Goal: Find specific page/section: Find specific page/section

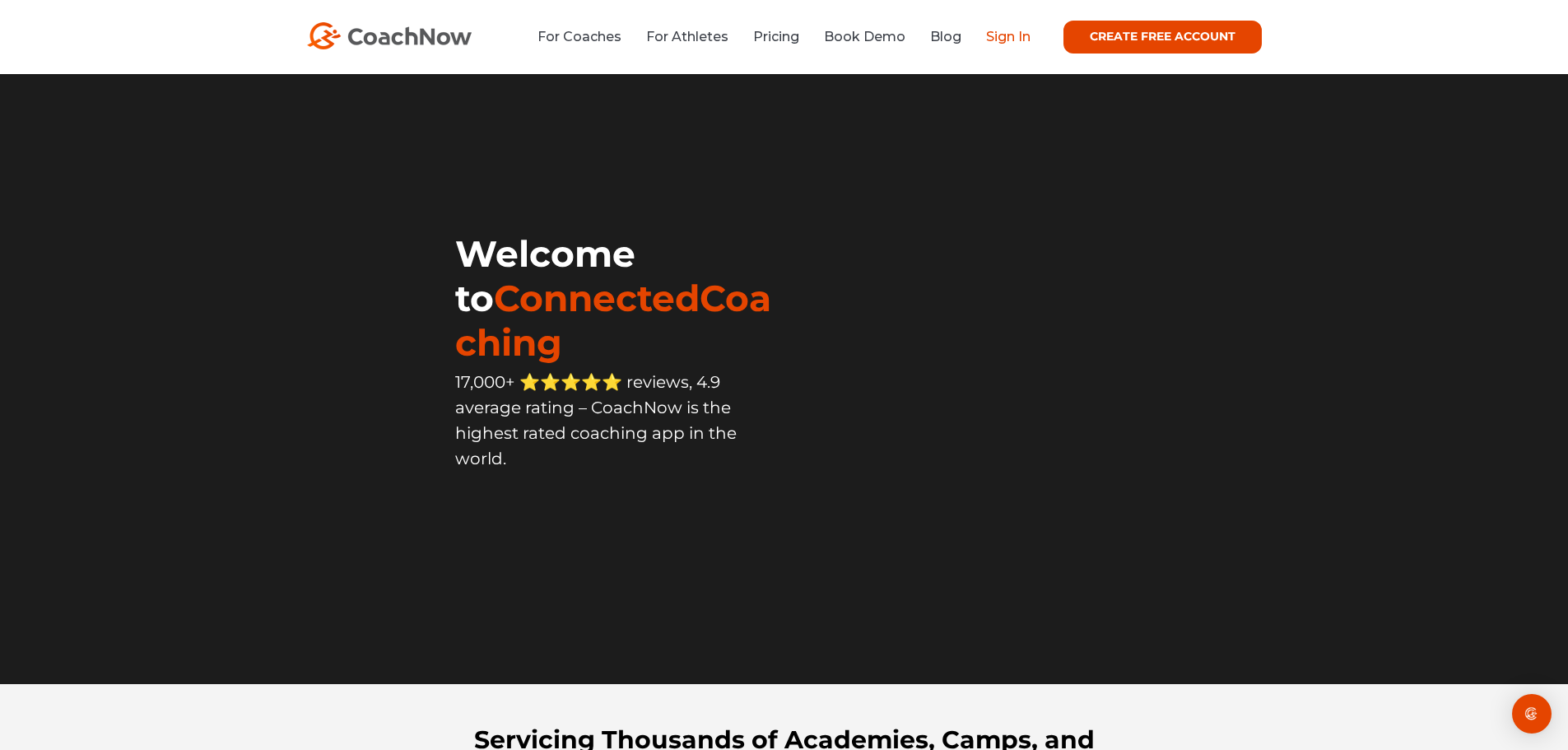
click at [993, 39] on link "Sign In" at bounding box center [1008, 37] width 44 height 16
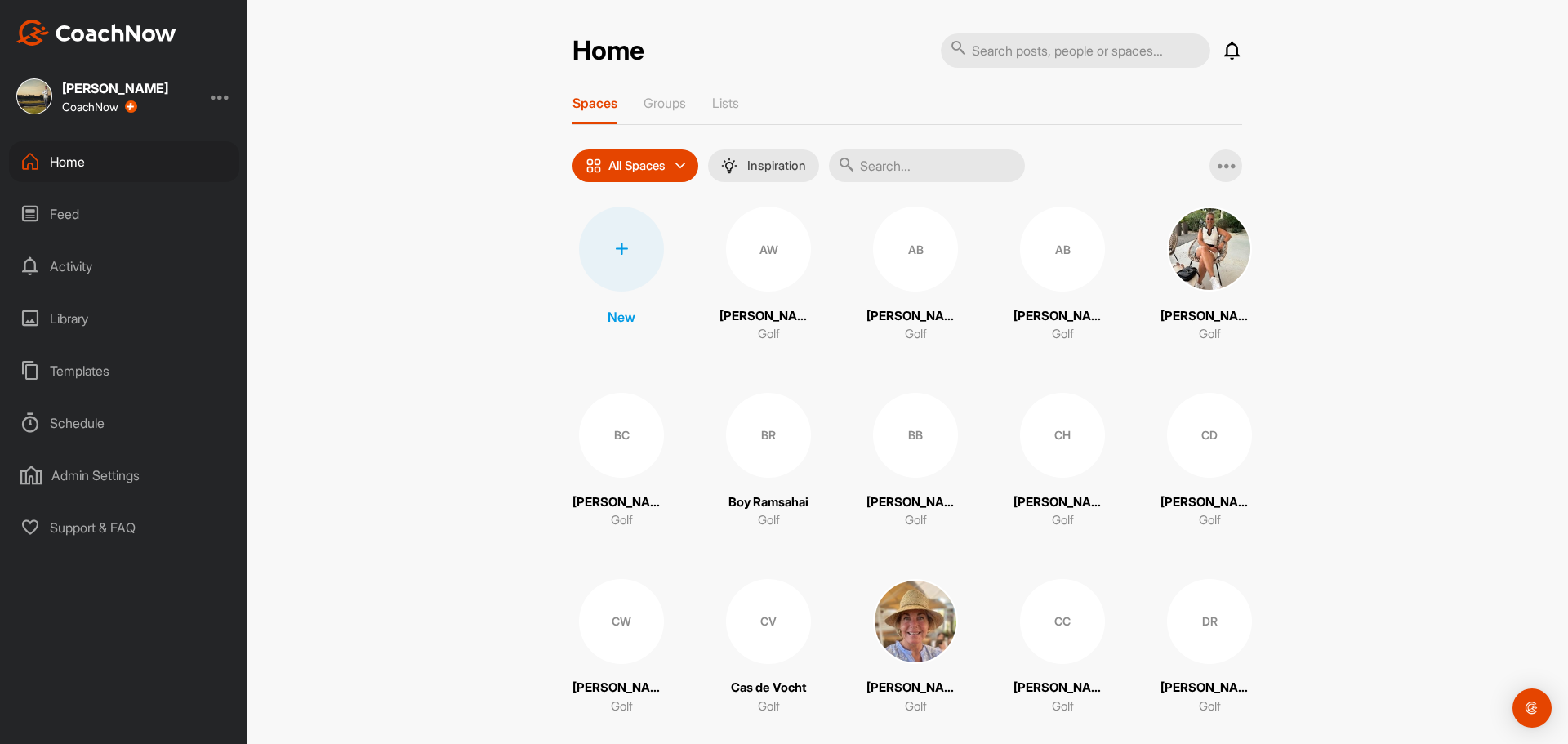
click at [892, 163] on input "text" at bounding box center [926, 165] width 196 height 32
type input "thijs"
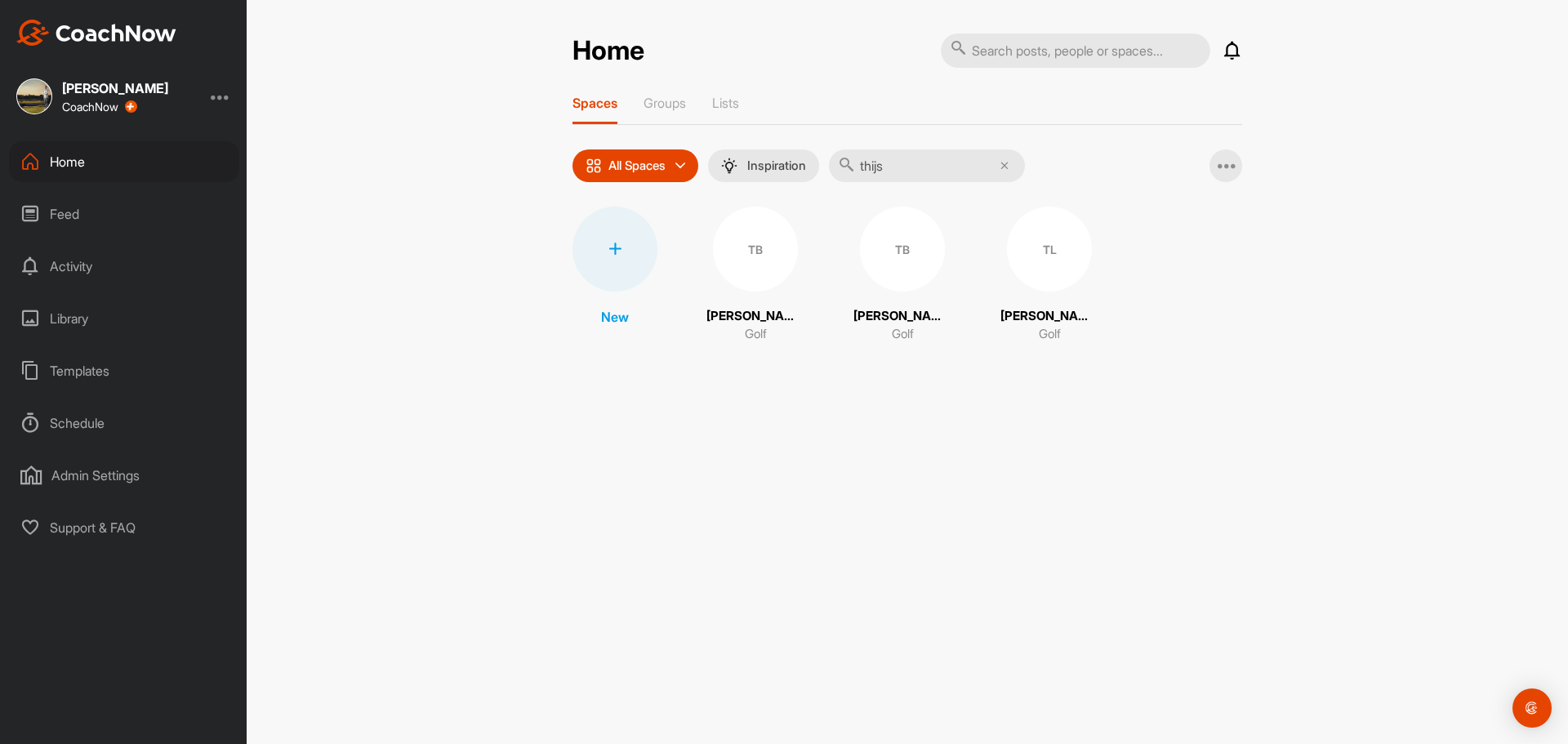
click at [1006, 284] on span "TL" at bounding box center [1049, 249] width 85 height 85
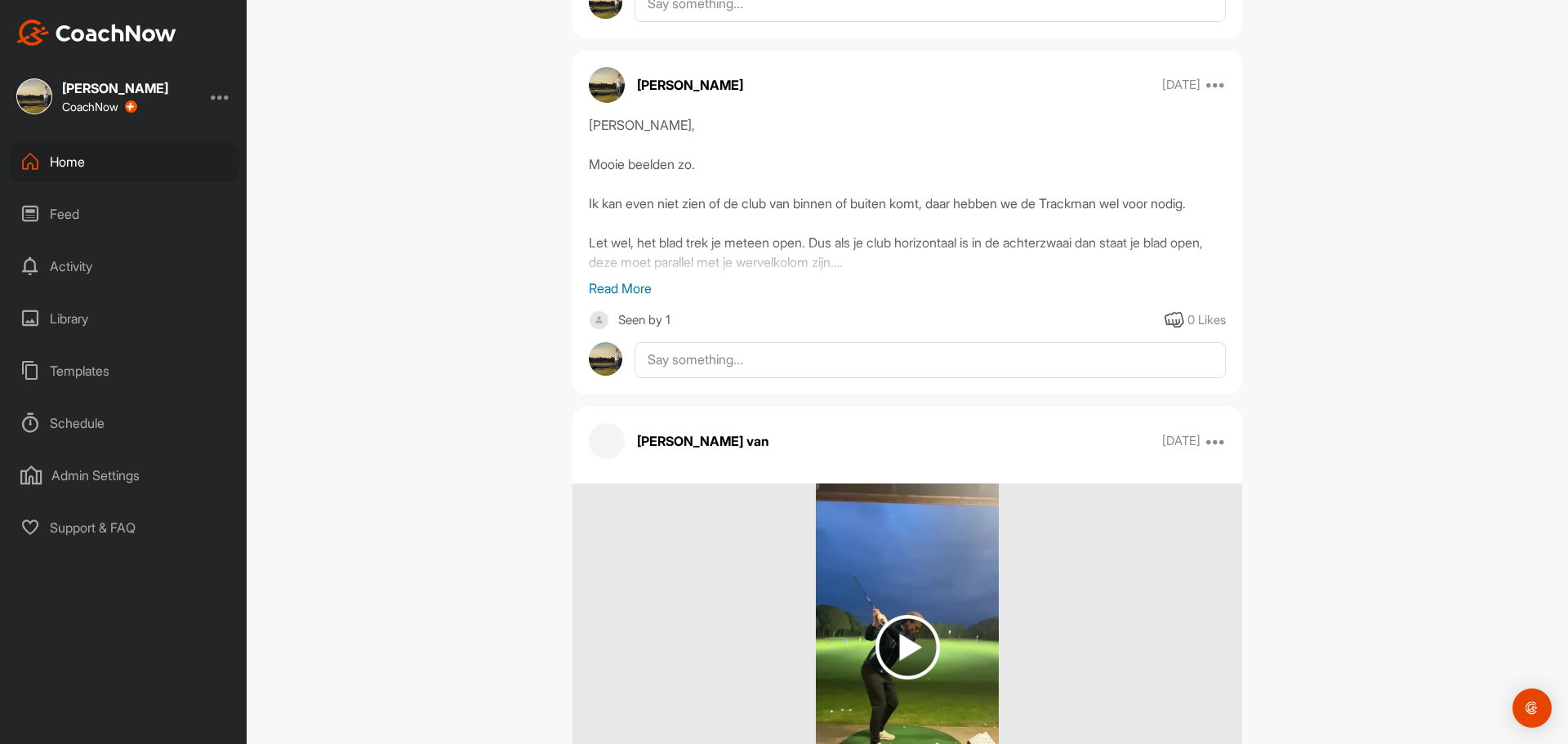
scroll to position [1142, 0]
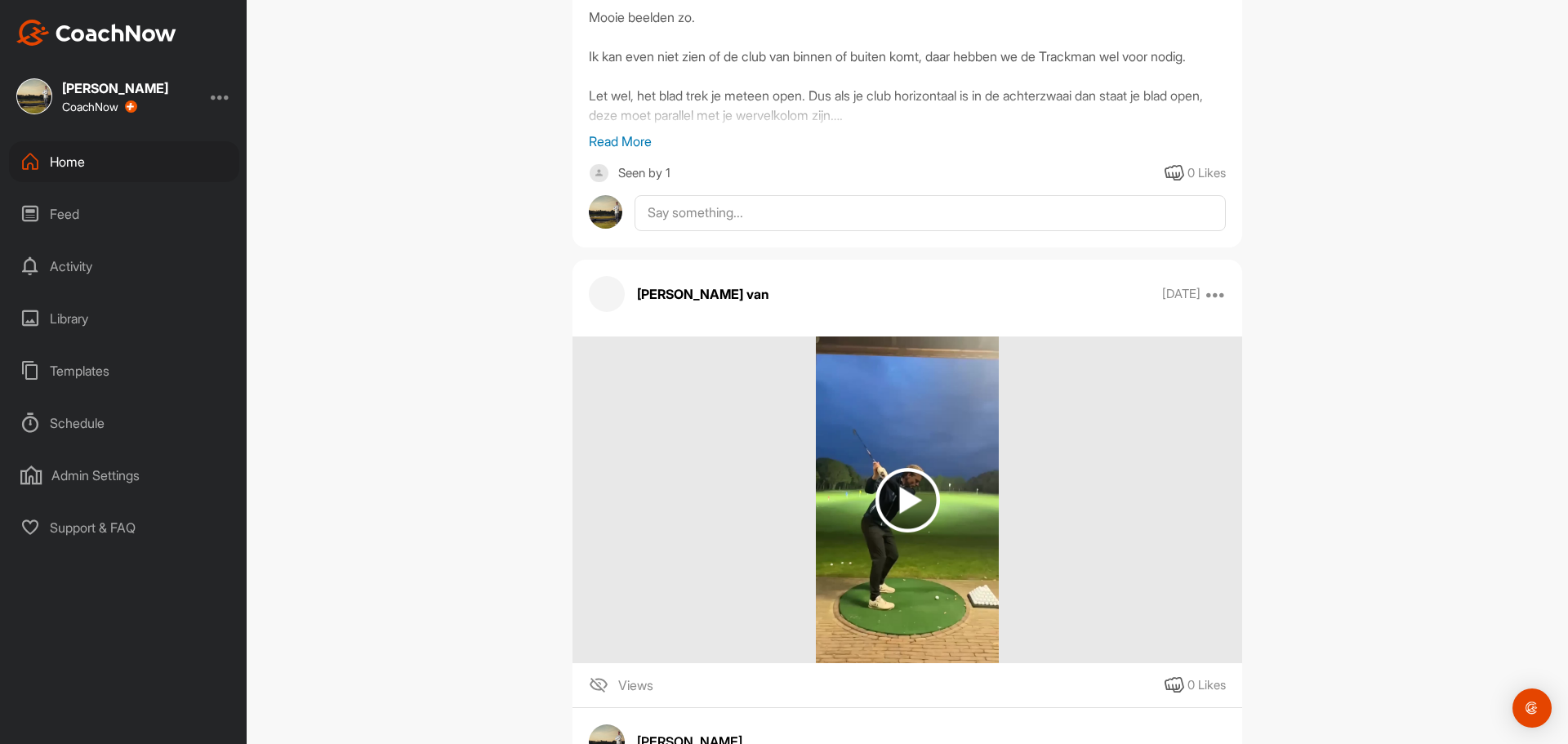
click at [913, 493] on img at bounding box center [907, 500] width 65 height 64
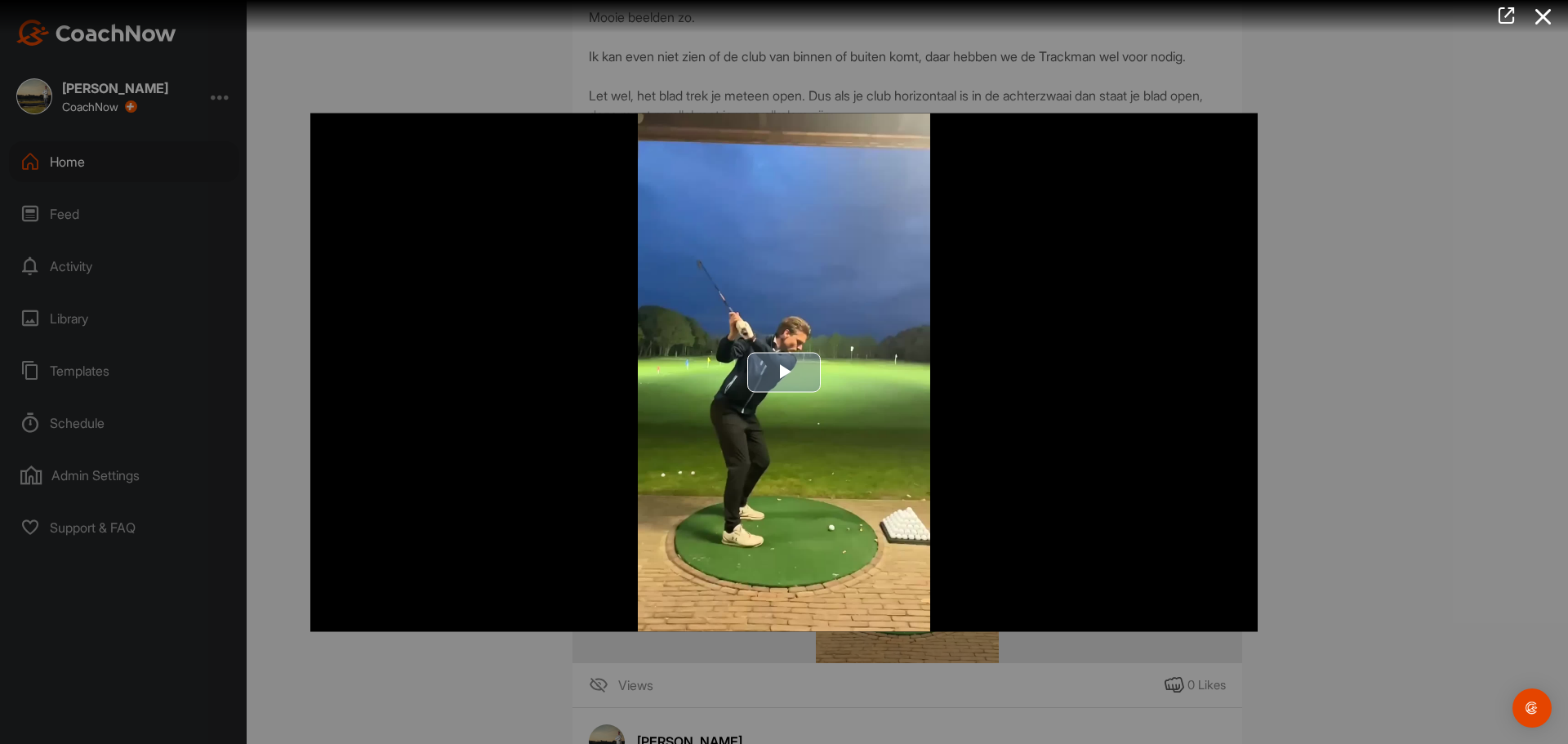
click at [784, 372] on span "Video Player" at bounding box center [784, 372] width 0 height 0
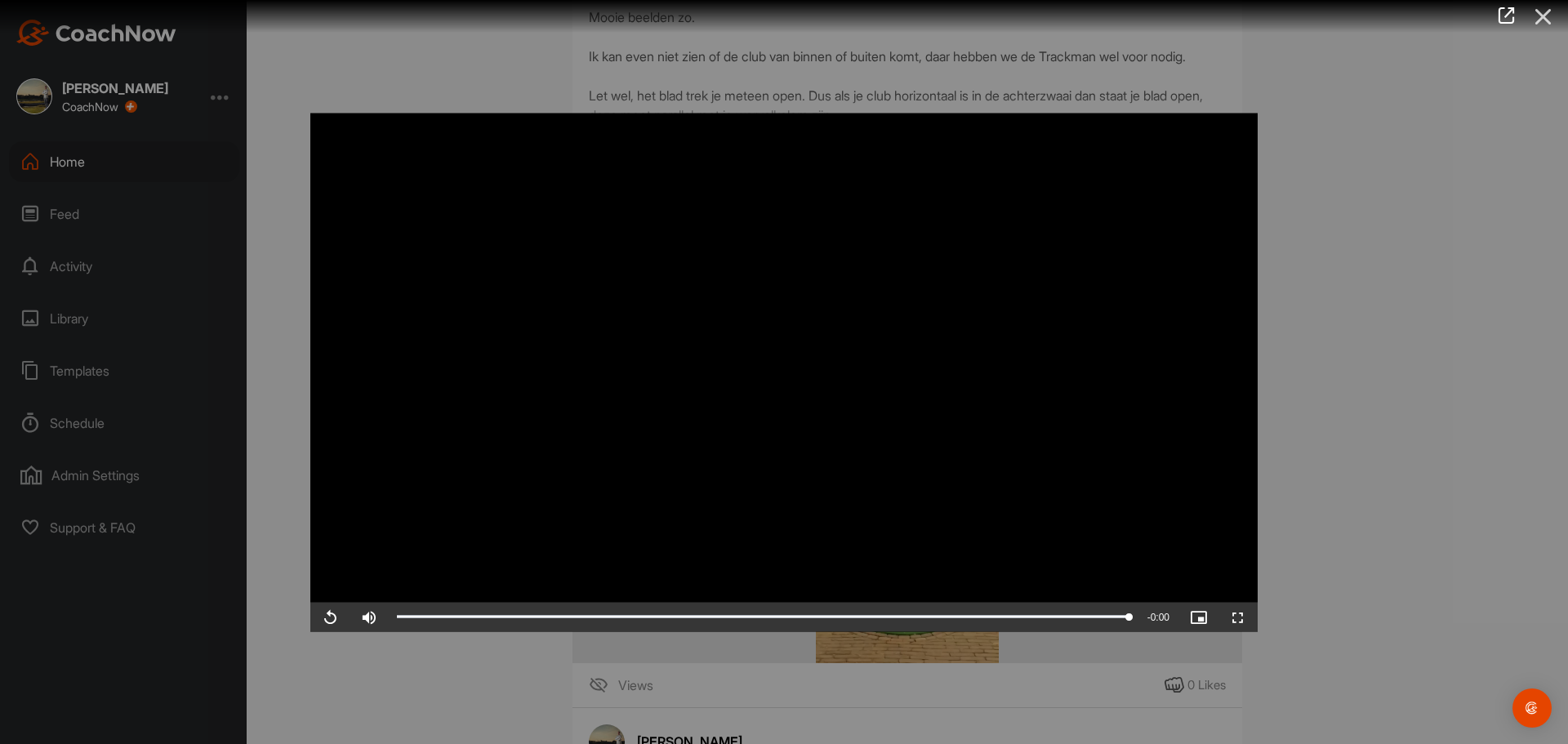
click at [1548, 17] on icon at bounding box center [1542, 17] width 37 height 31
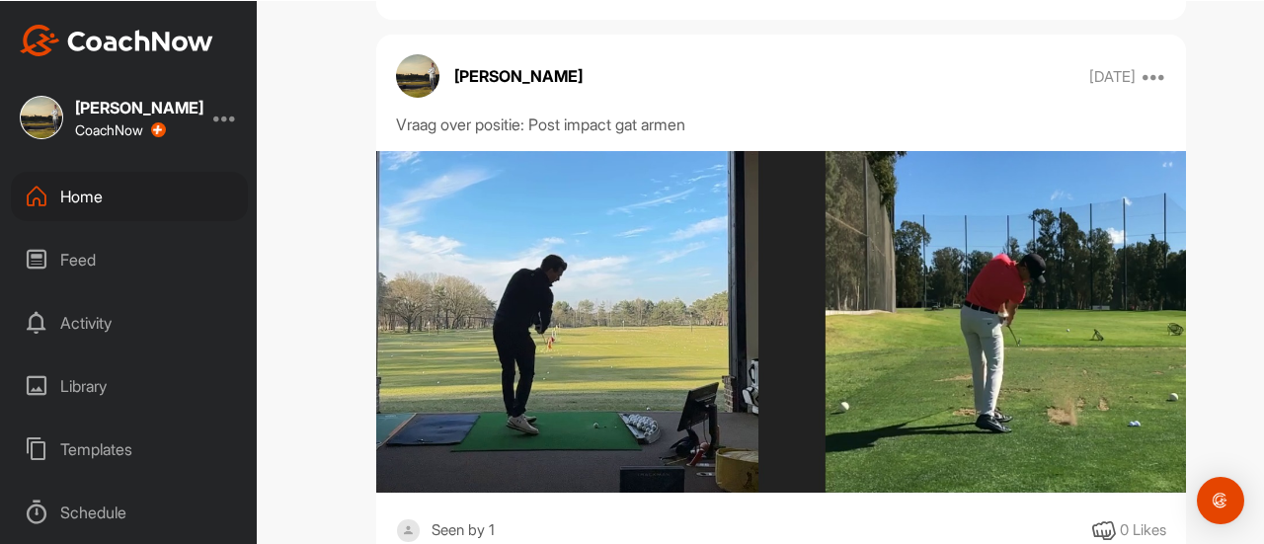
scroll to position [5332, 0]
